Goal: Task Accomplishment & Management: Manage account settings

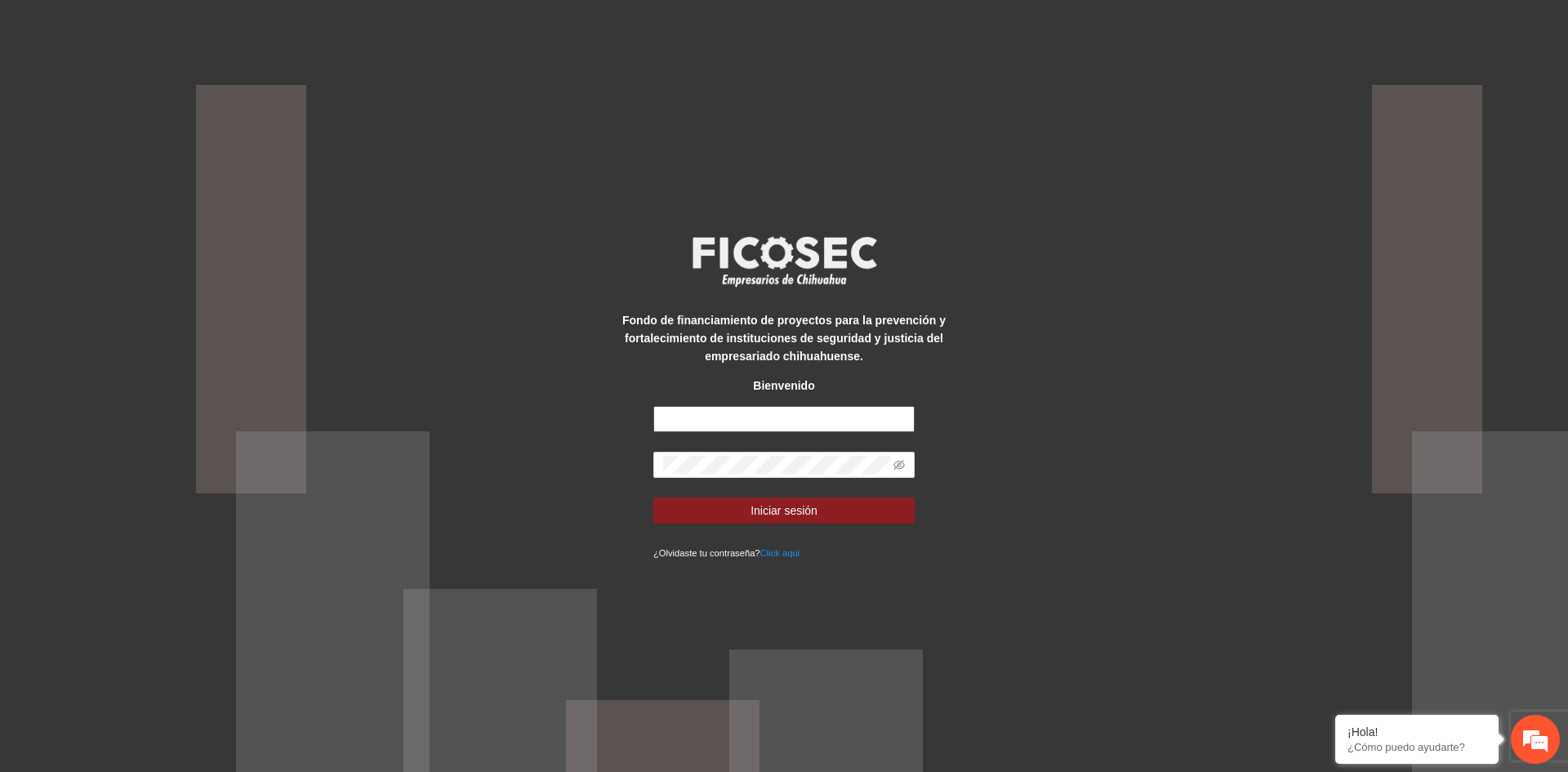
click at [719, 415] on input "text" at bounding box center [784, 419] width 262 height 27
type input "**********"
click at [653, 498] on button "Iniciar sesión" at bounding box center [784, 511] width 262 height 27
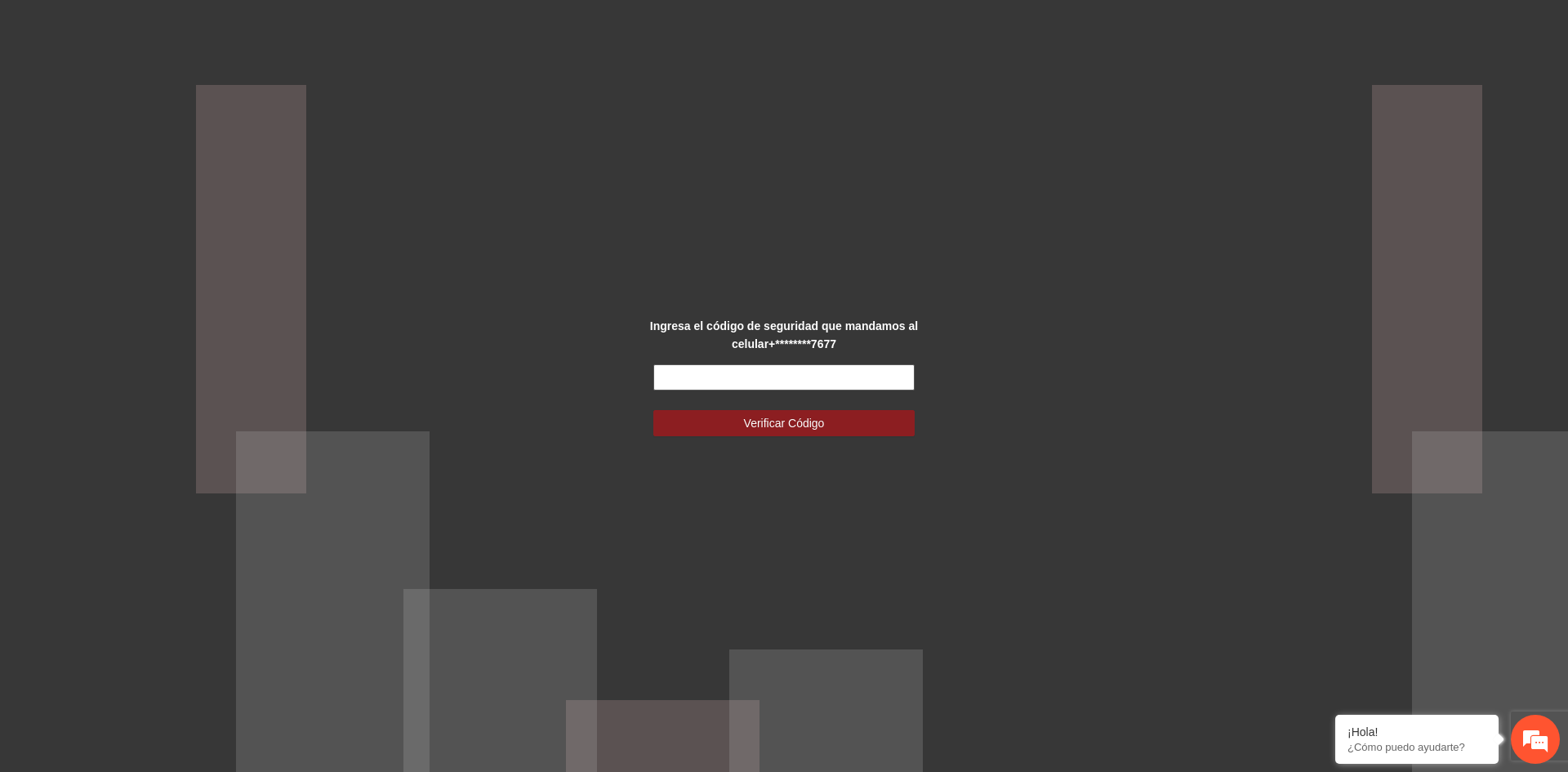
click at [702, 383] on input "text" at bounding box center [784, 377] width 262 height 27
type input "******"
click at [756, 421] on span "Verificar Código" at bounding box center [784, 423] width 81 height 18
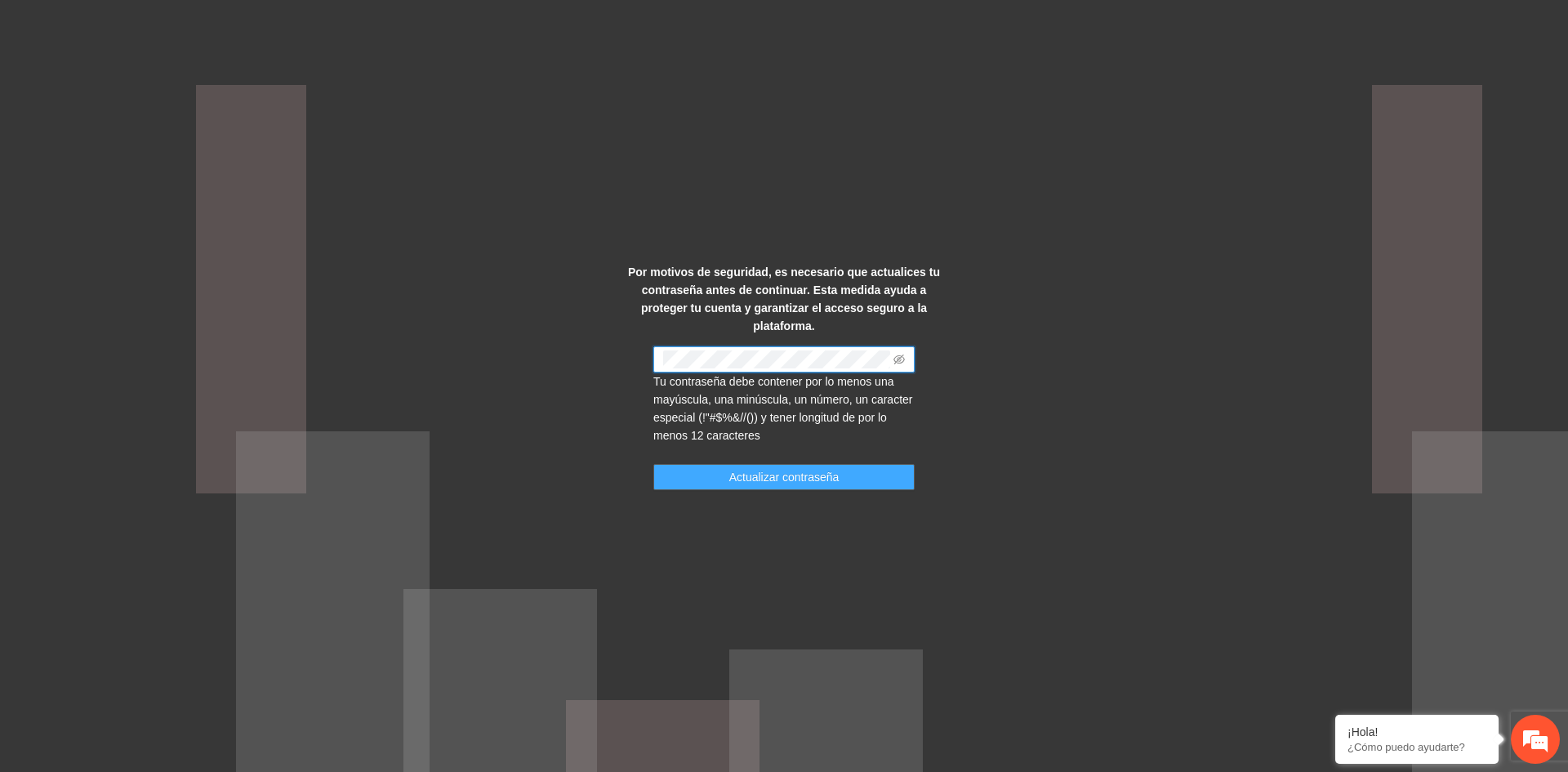
click at [771, 470] on span "Actualizar contraseña" at bounding box center [784, 476] width 110 height 18
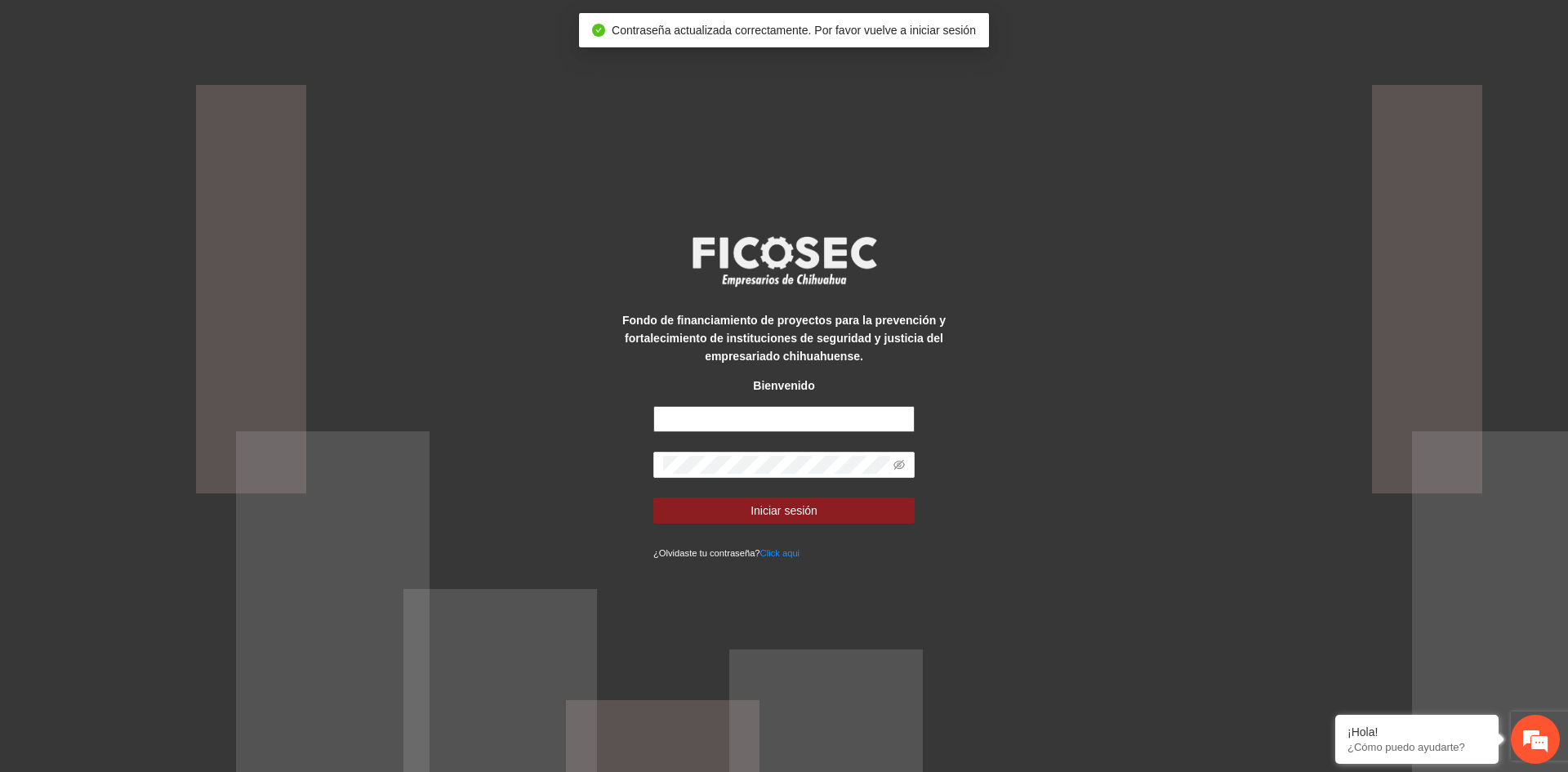
click at [733, 414] on input "text" at bounding box center [784, 419] width 262 height 27
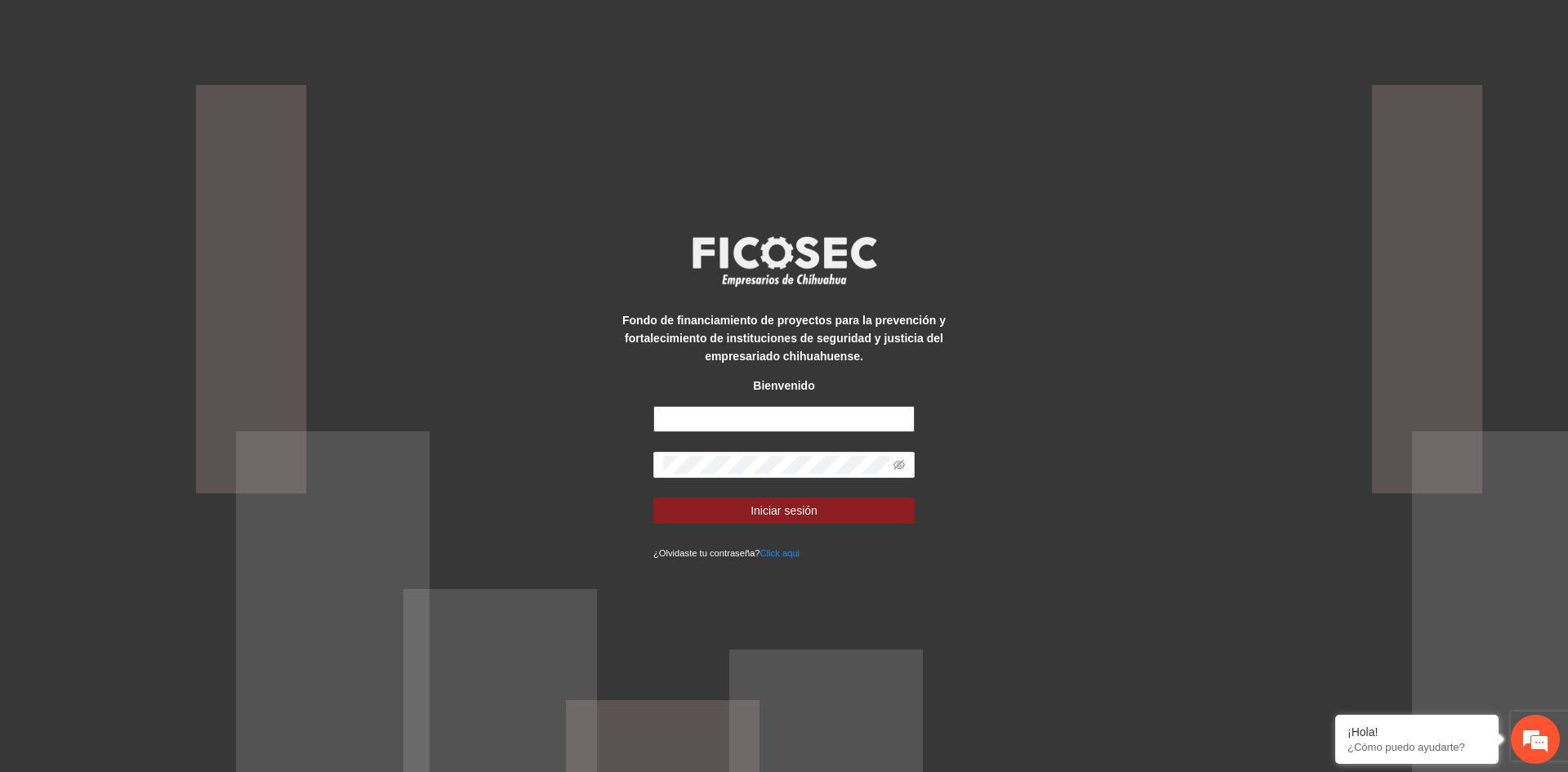
type input "**********"
click at [653, 498] on button "Iniciar sesión" at bounding box center [784, 511] width 262 height 27
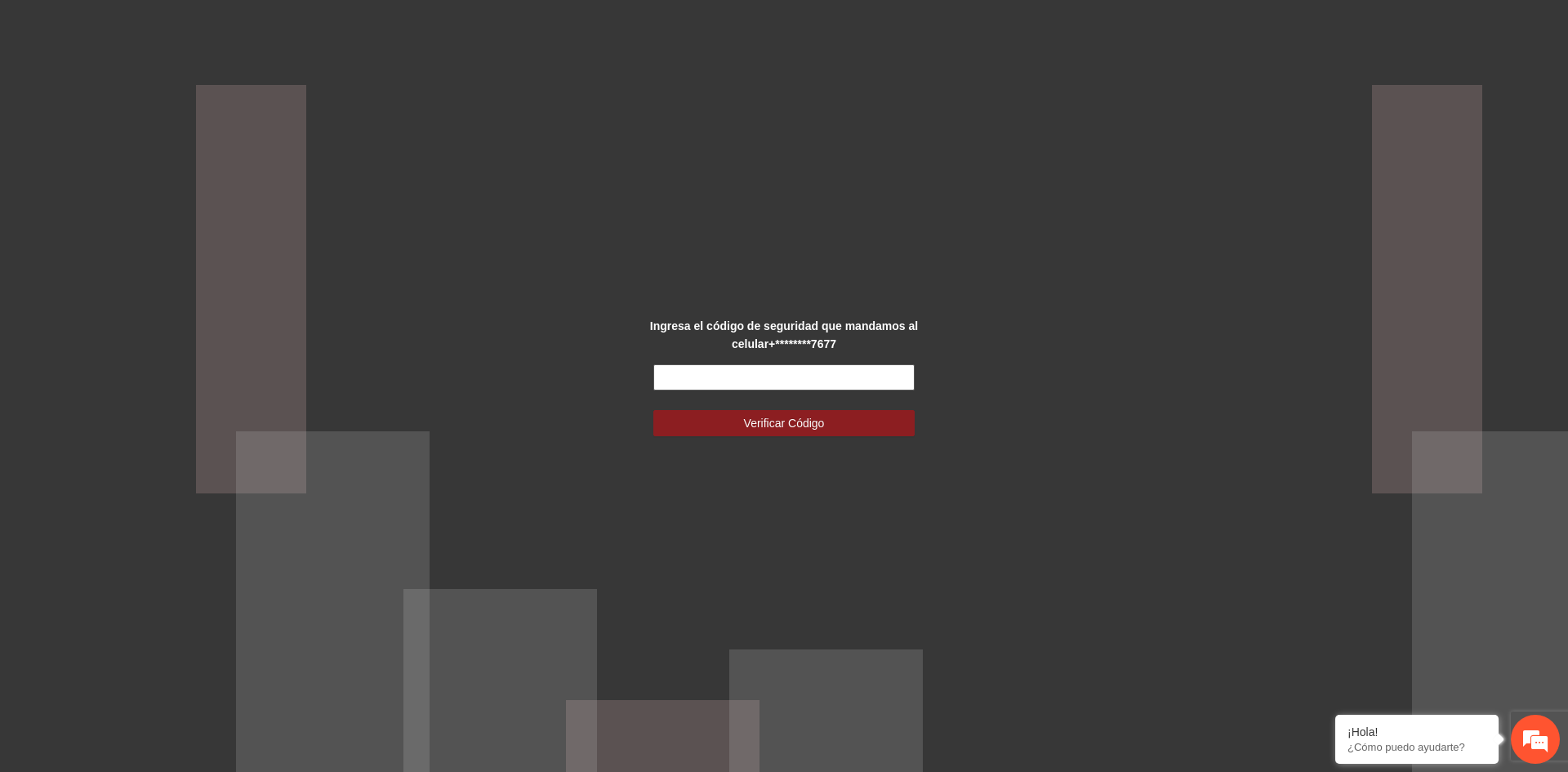
click at [698, 382] on input "text" at bounding box center [784, 377] width 262 height 27
type input "******"
click at [736, 412] on button "Verificar Código" at bounding box center [784, 423] width 262 height 27
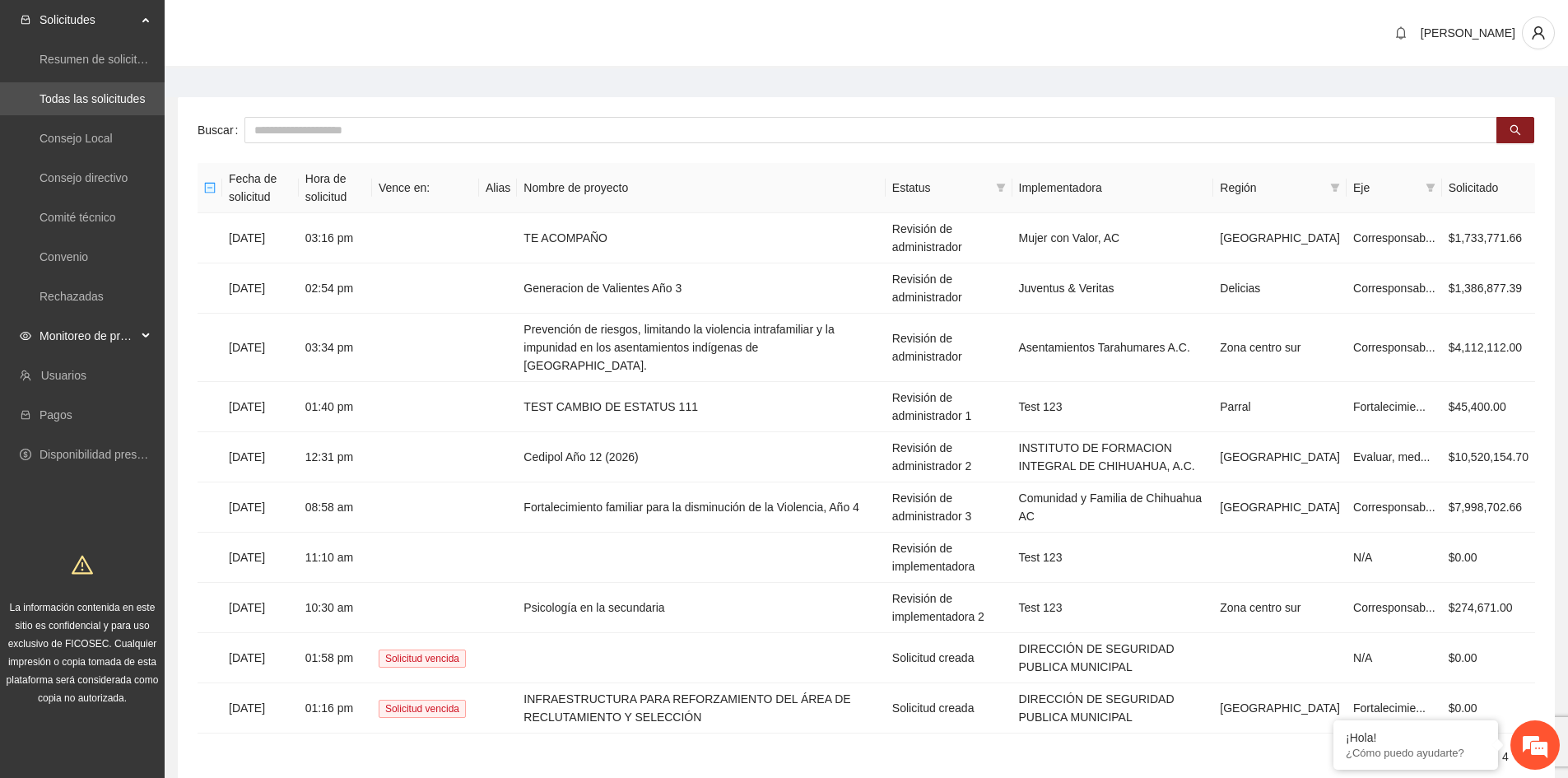
click at [145, 335] on icon at bounding box center [147, 335] width 9 height 0
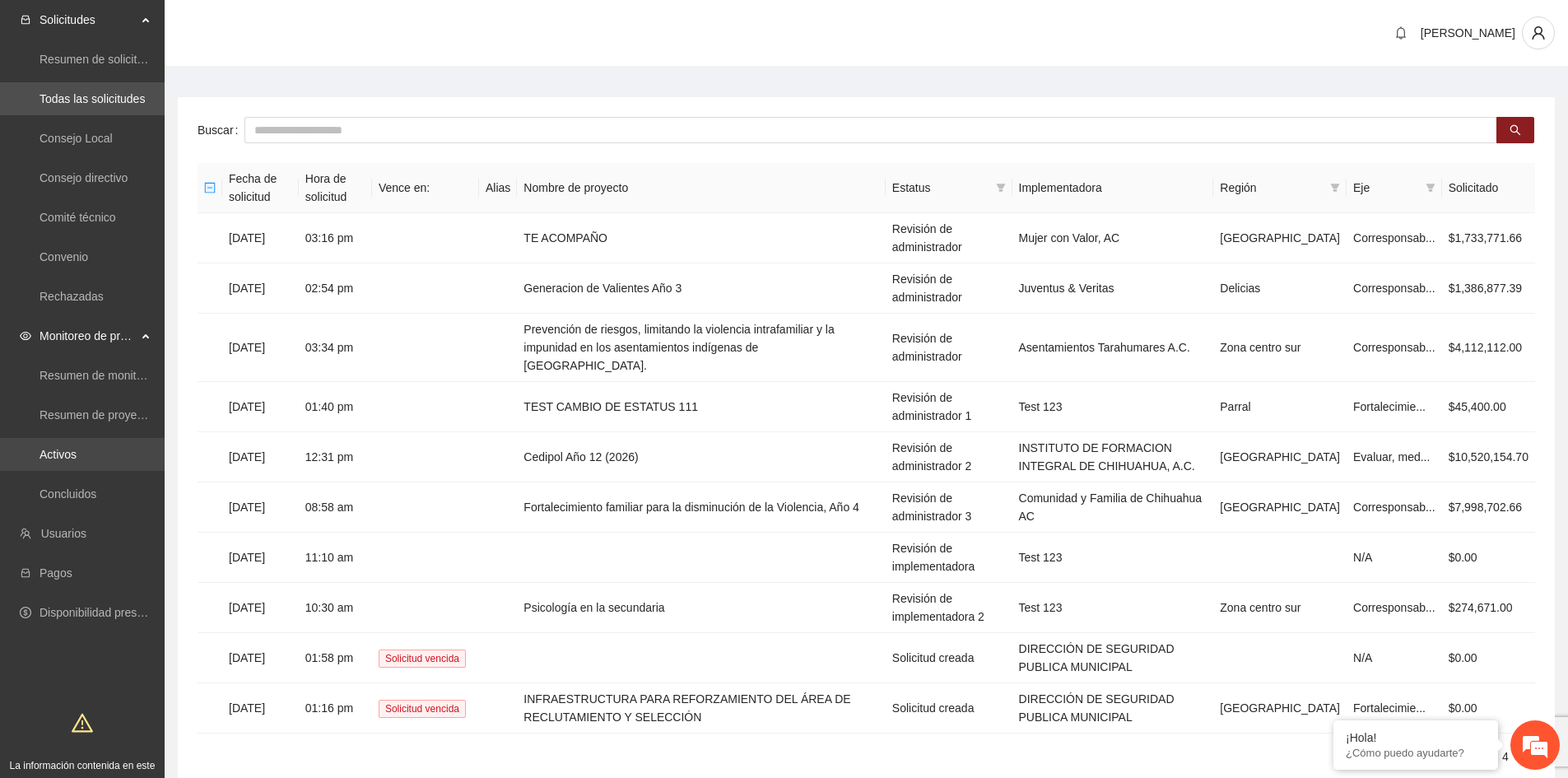
click at [62, 454] on link "Activos" at bounding box center [57, 455] width 37 height 13
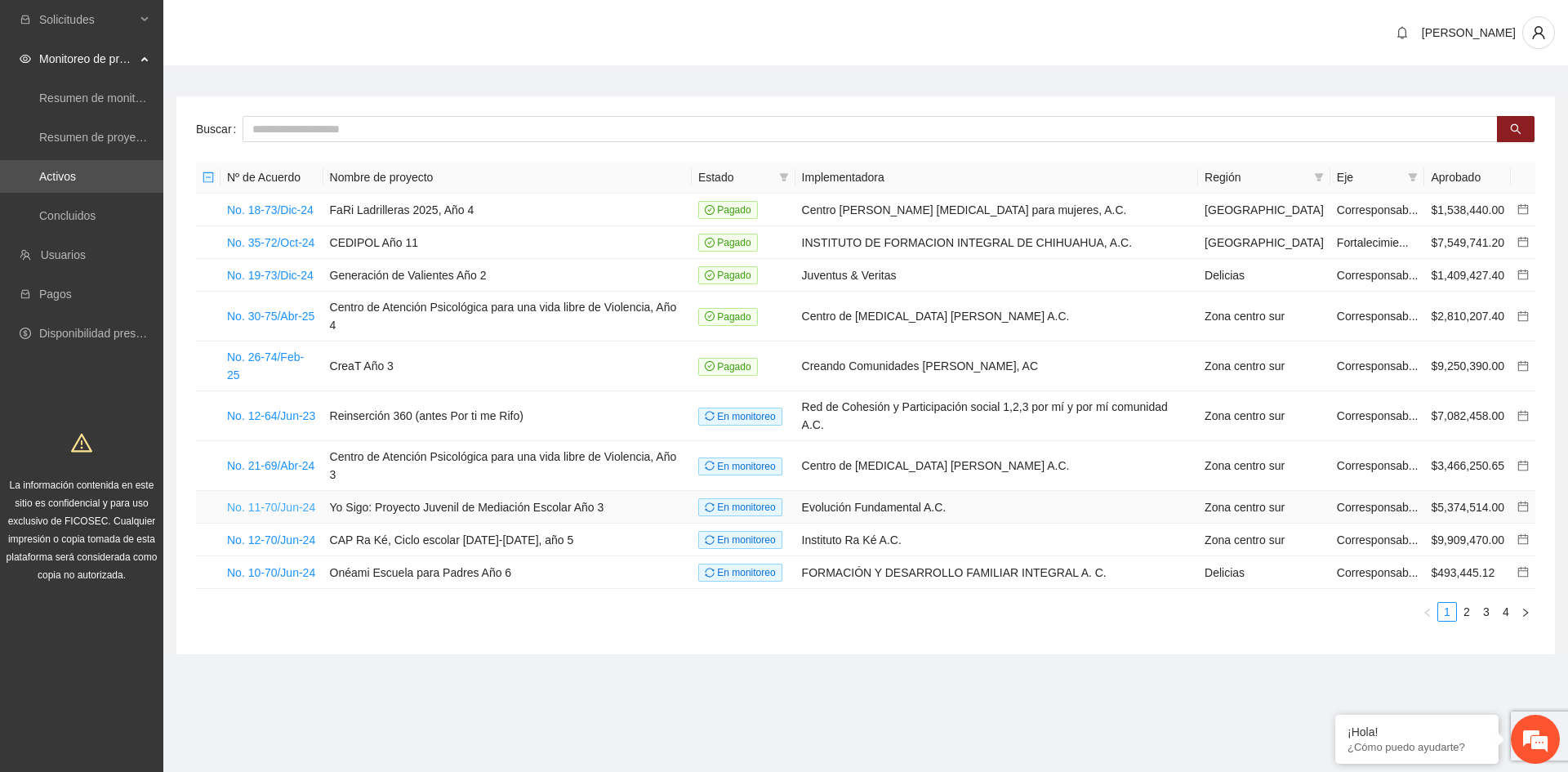
click at [279, 501] on link "No. 11-70/Jun-24" at bounding box center [270, 507] width 88 height 13
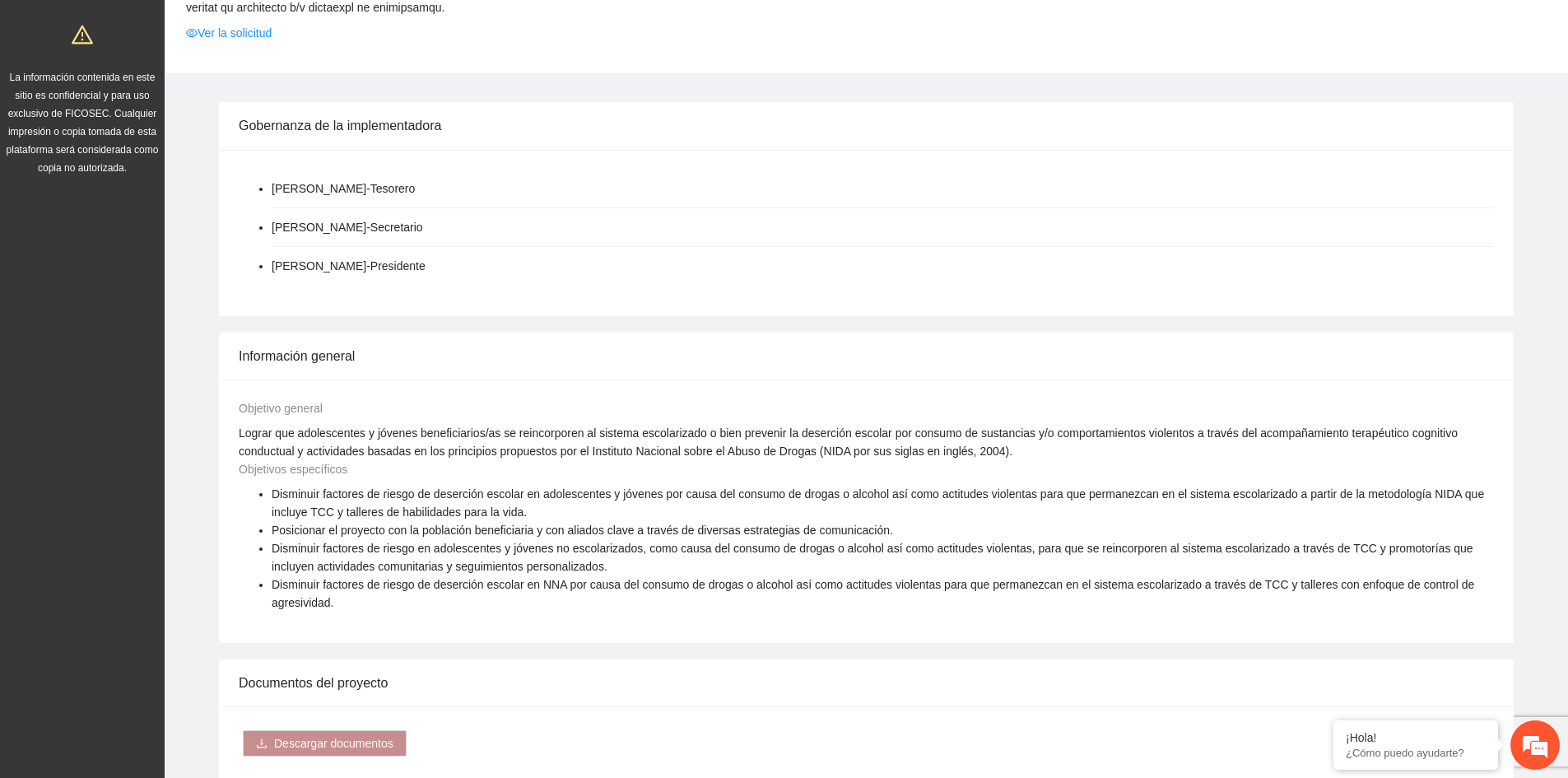
scroll to position [164, 0]
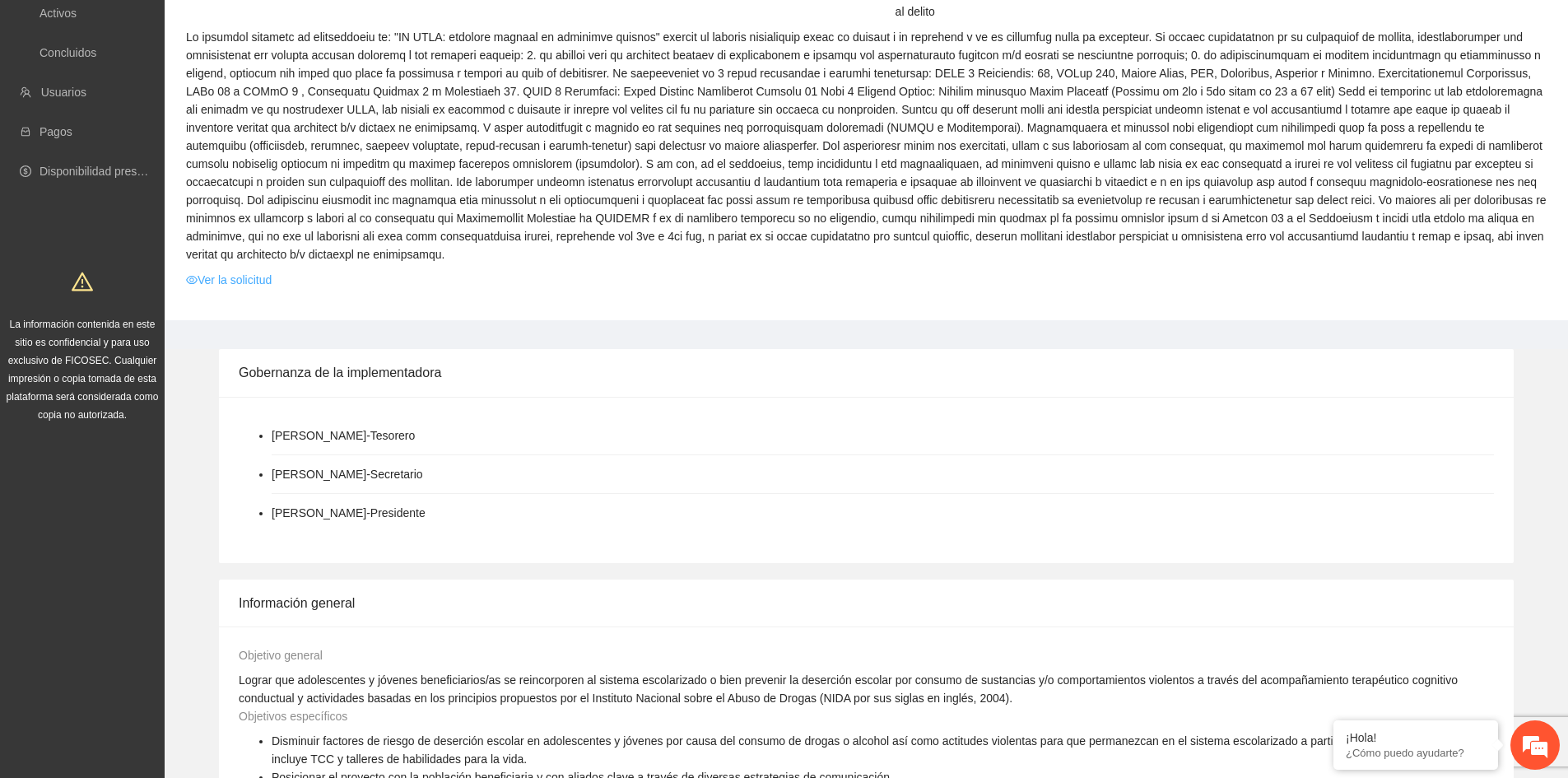
click at [234, 282] on link "Ver la solicitud" at bounding box center [229, 279] width 86 height 18
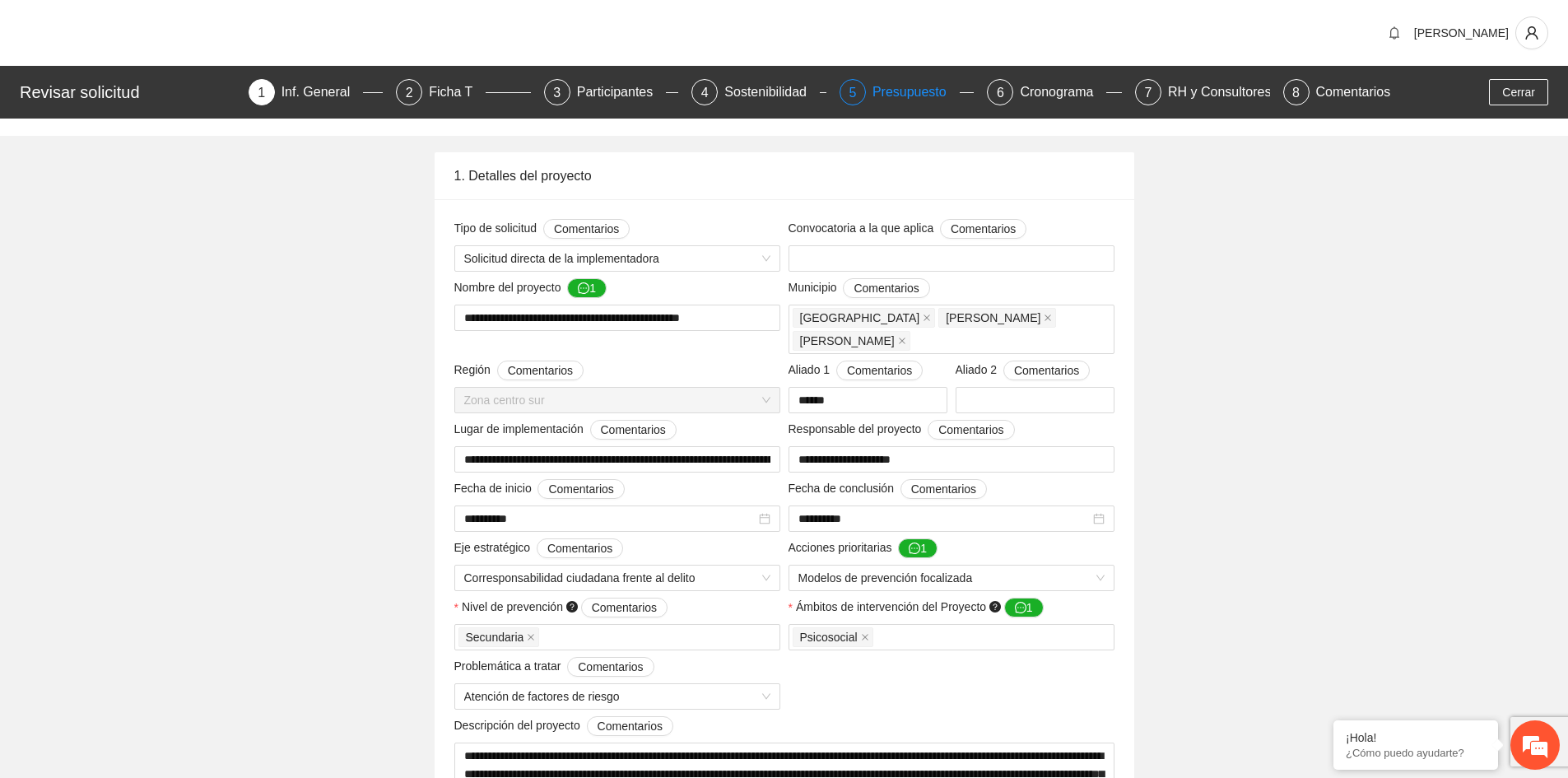
click at [907, 94] on div "Presupuesto" at bounding box center [915, 93] width 87 height 27
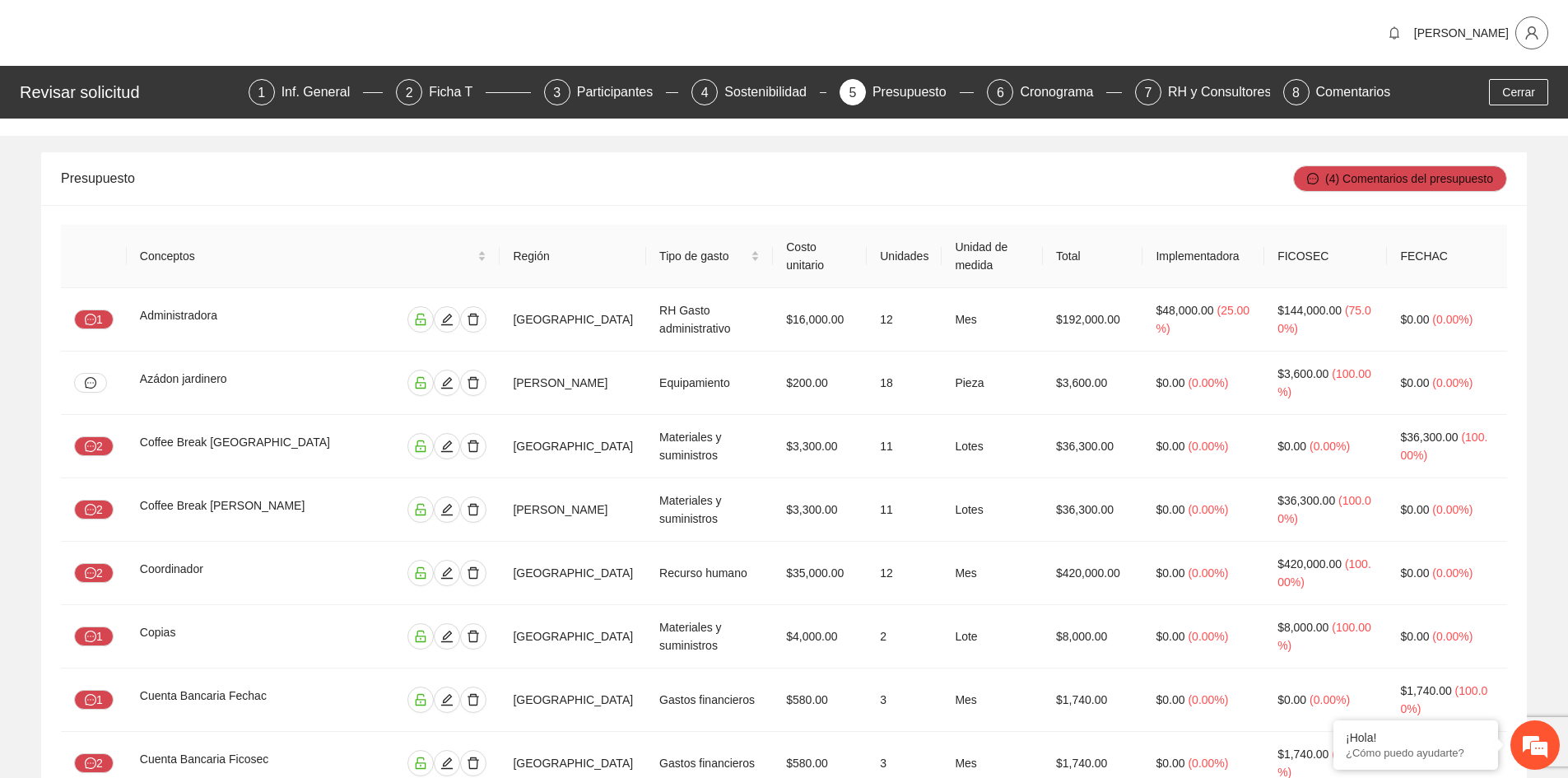
click at [1536, 32] on icon "user" at bounding box center [1532, 33] width 15 height 15
click at [1474, 94] on span "Cerrar sesión" at bounding box center [1489, 95] width 104 height 18
